Goal: Navigation & Orientation: Find specific page/section

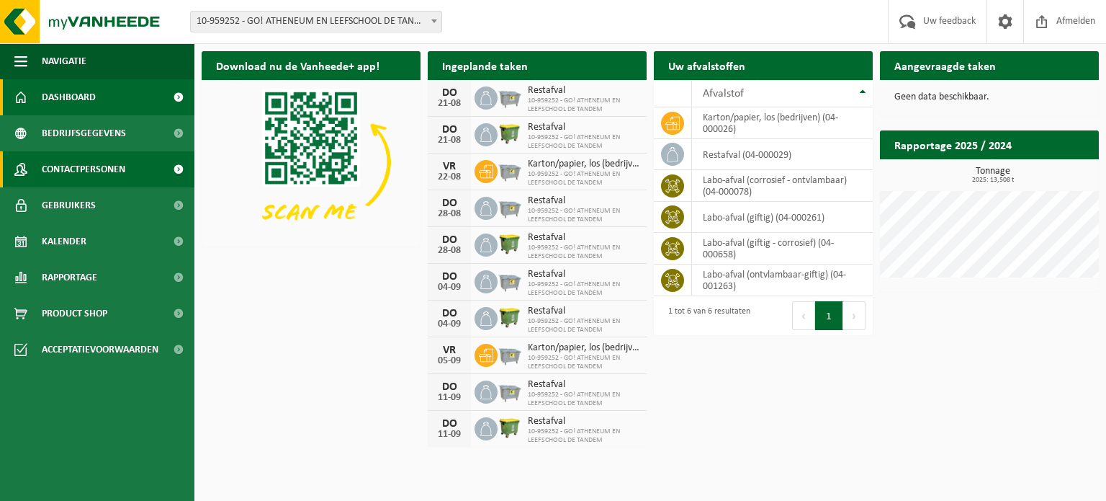
click at [79, 176] on span "Contactpersonen" at bounding box center [84, 169] width 84 height 36
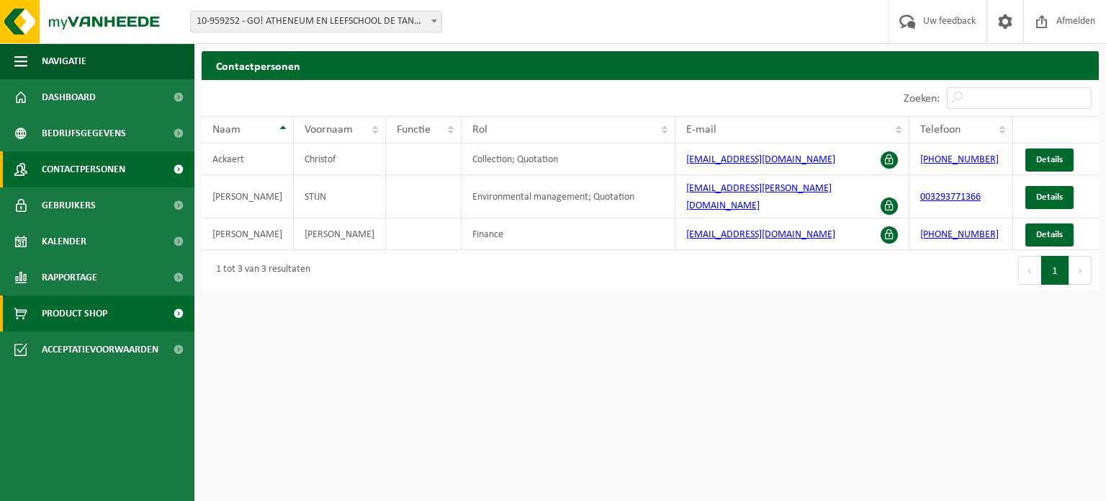
click at [81, 319] on span "Product Shop" at bounding box center [75, 313] width 66 height 36
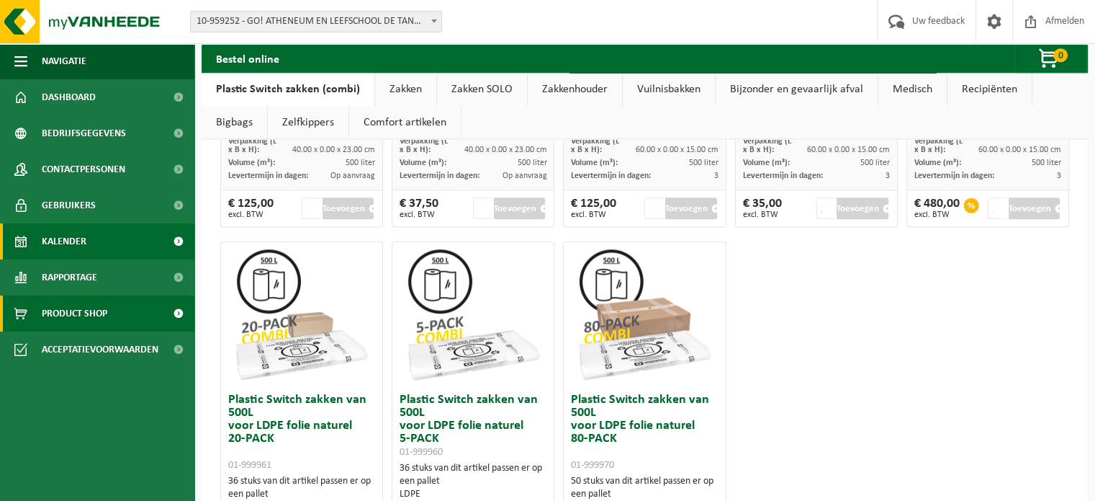
scroll to position [822, 0]
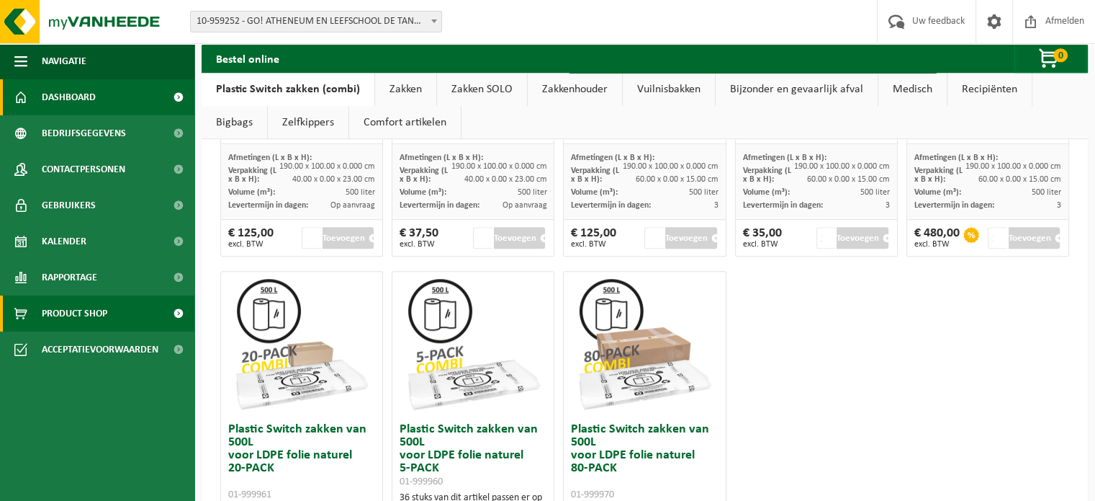
click at [114, 106] on link "Dashboard" at bounding box center [97, 97] width 194 height 36
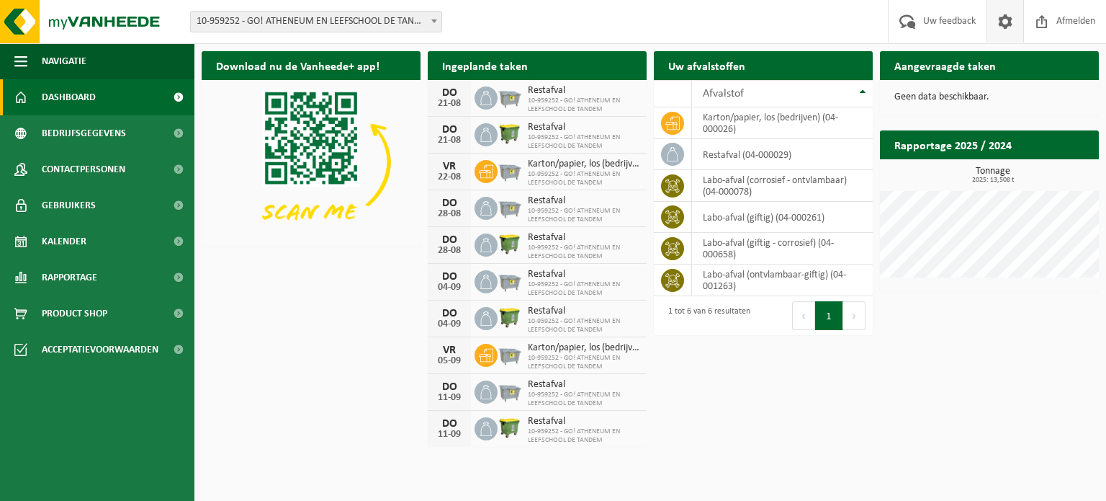
click at [1005, 22] on span at bounding box center [1006, 21] width 22 height 42
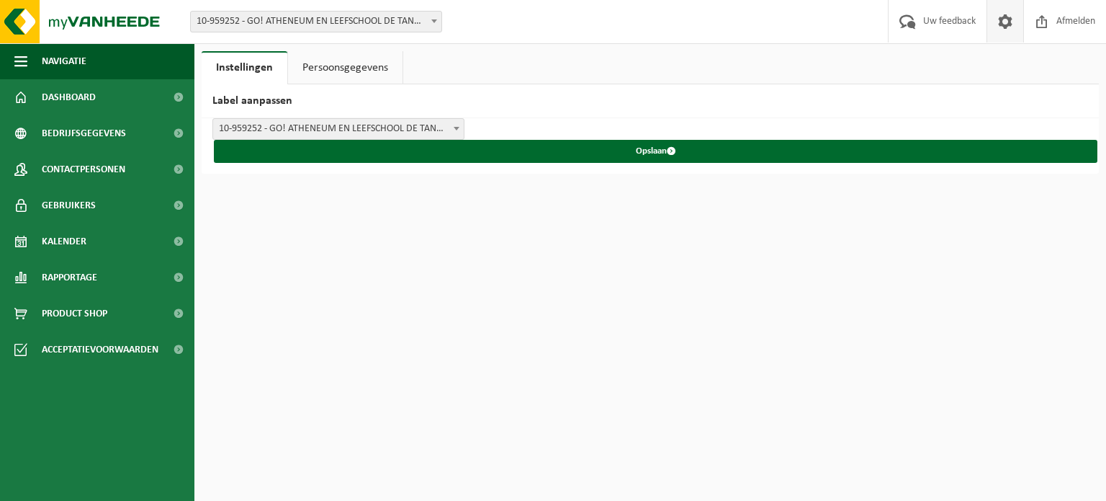
click at [354, 62] on link "Persoonsgegevens" at bounding box center [345, 67] width 115 height 33
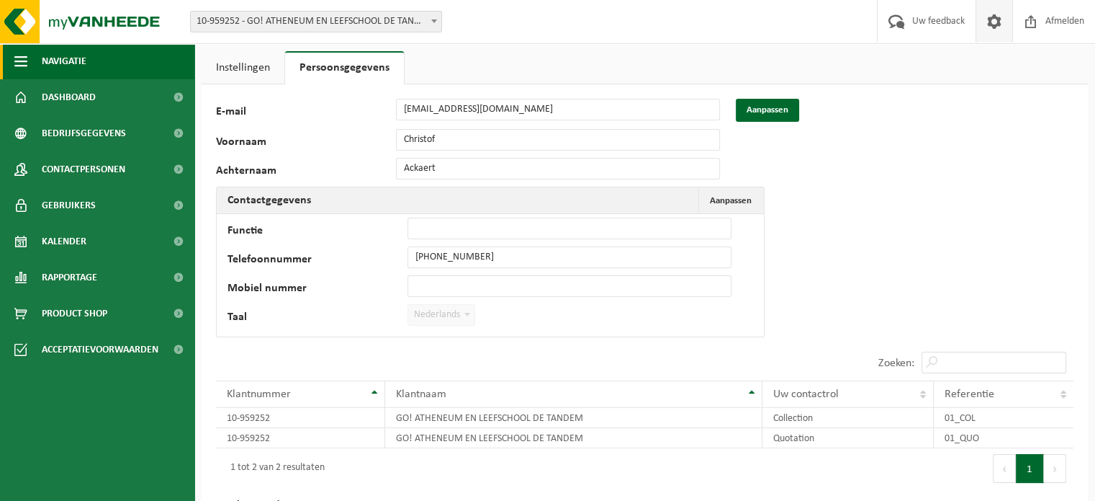
click at [62, 63] on span "Navigatie" at bounding box center [64, 61] width 45 height 36
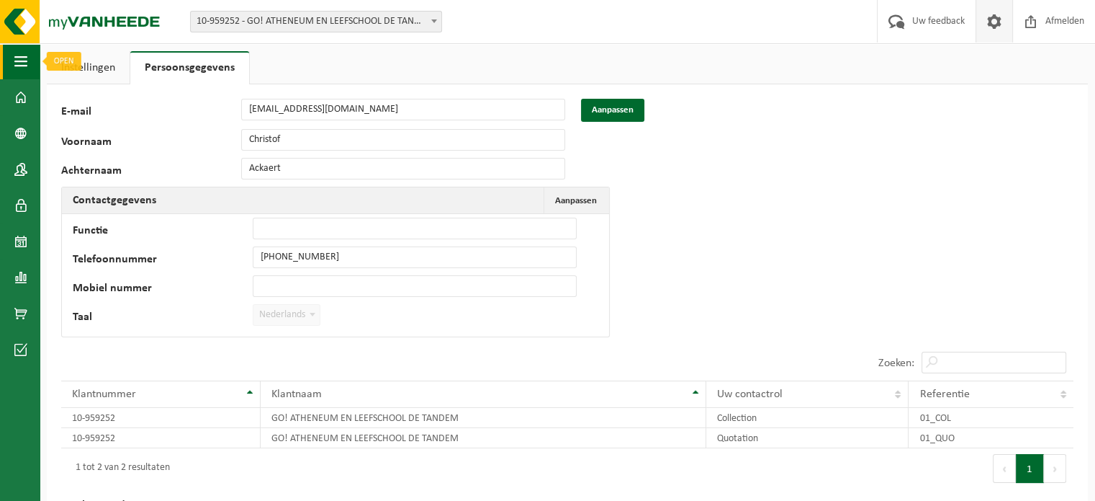
click at [16, 57] on span "button" at bounding box center [20, 61] width 13 height 36
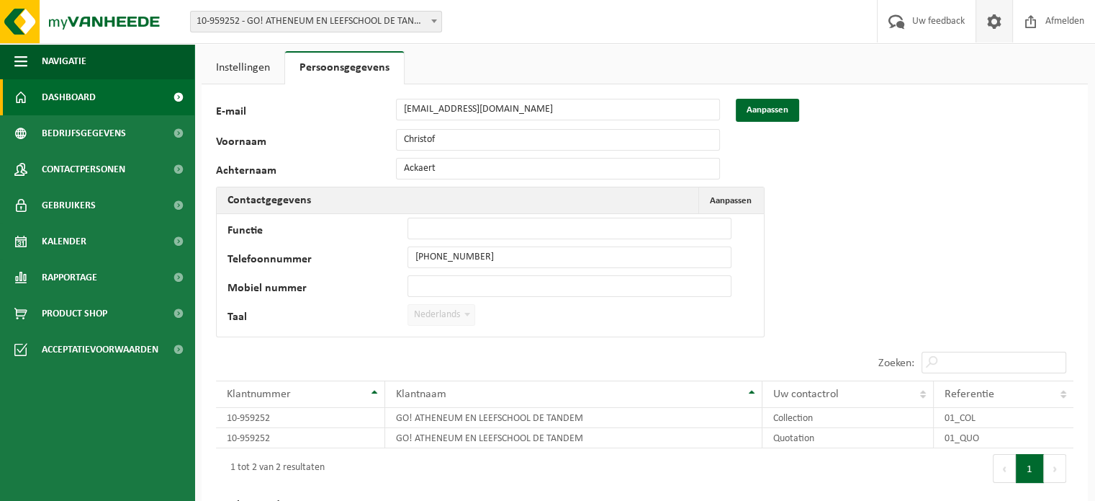
click at [32, 92] on link "Dashboard" at bounding box center [97, 97] width 194 height 36
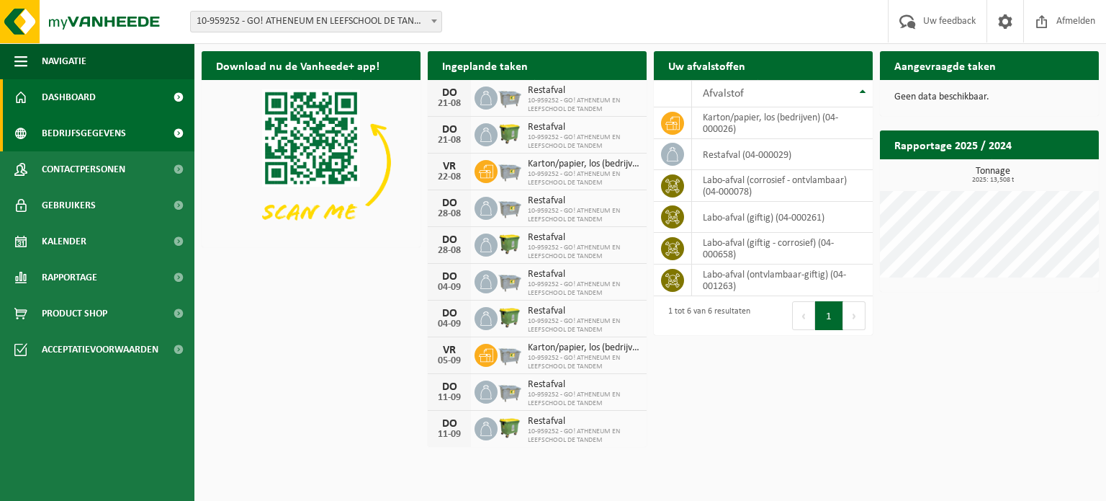
click at [80, 135] on span "Bedrijfsgegevens" at bounding box center [84, 133] width 84 height 36
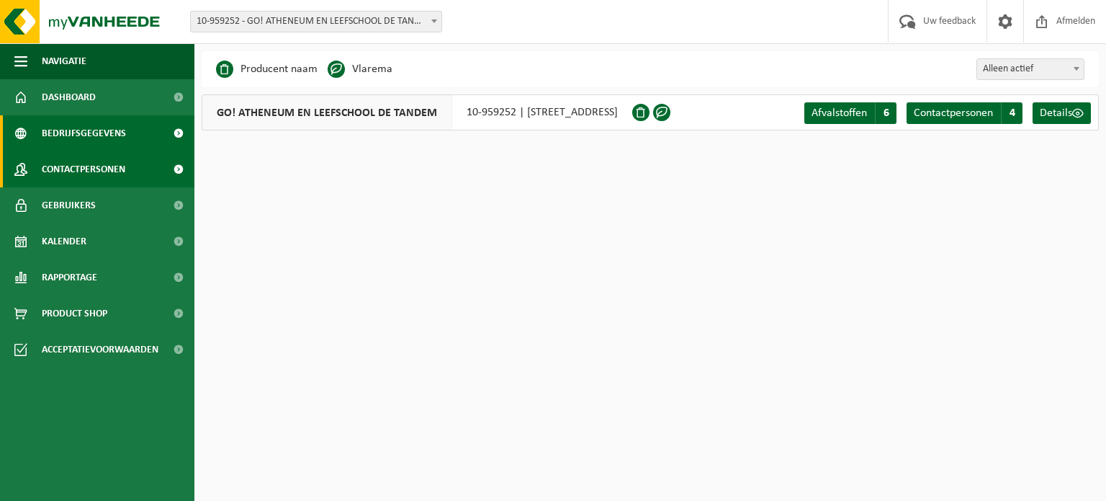
click at [98, 169] on span "Contactpersonen" at bounding box center [84, 169] width 84 height 36
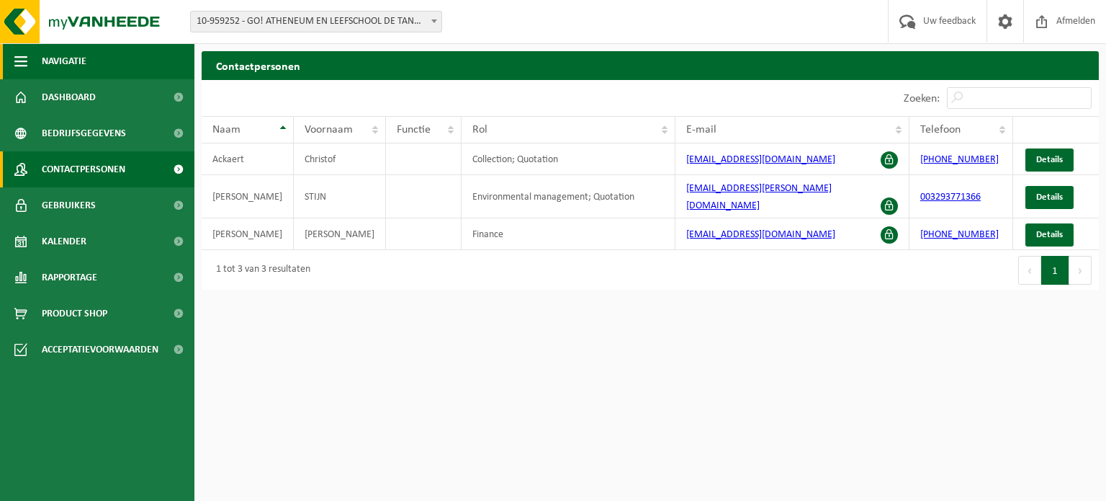
click at [58, 49] on span "Navigatie" at bounding box center [64, 61] width 45 height 36
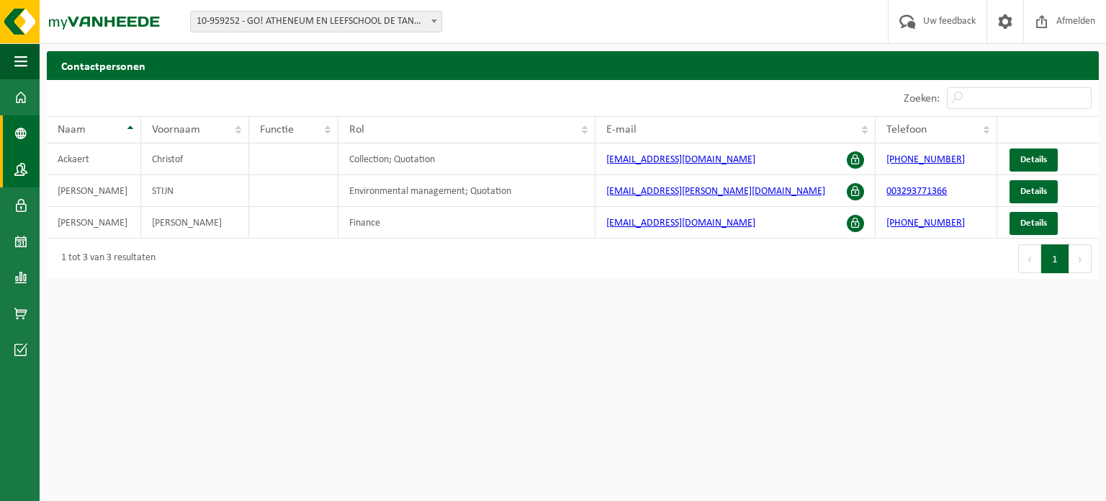
click at [16, 129] on span at bounding box center [20, 133] width 13 height 36
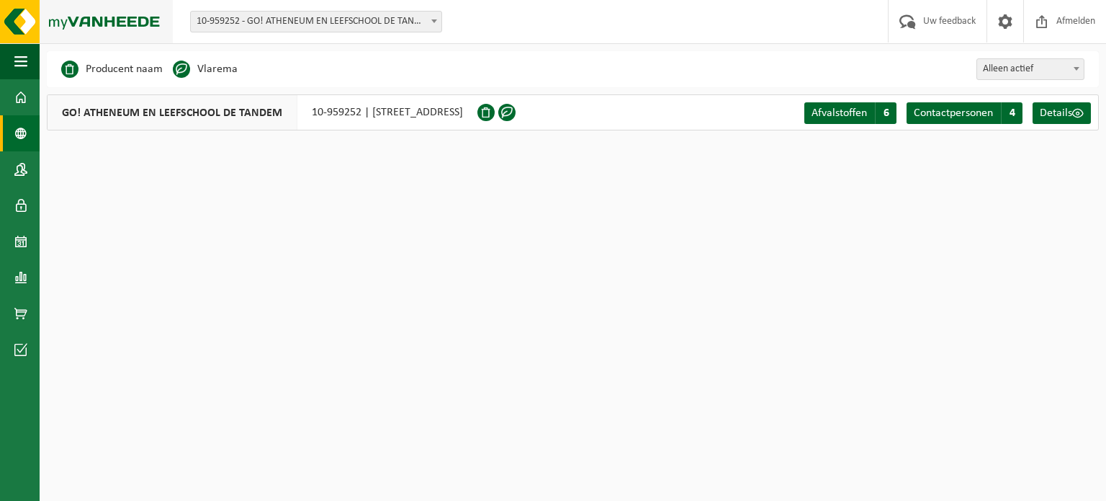
click at [158, 17] on img at bounding box center [86, 21] width 173 height 43
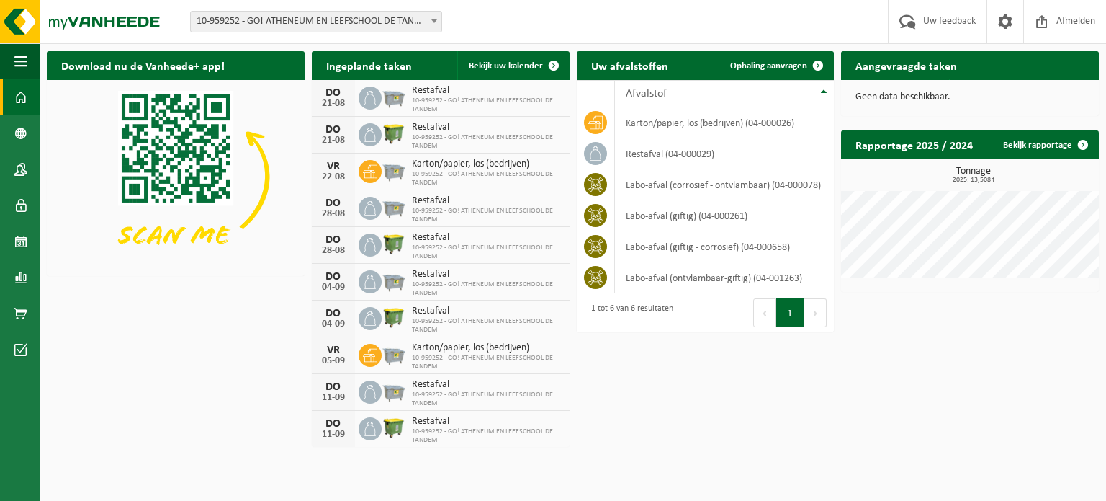
click at [876, 64] on h2 "Aangevraagde taken" at bounding box center [906, 65] width 130 height 28
click at [929, 25] on span "Uw feedback" at bounding box center [950, 21] width 60 height 42
